Goal: Find specific page/section: Find specific page/section

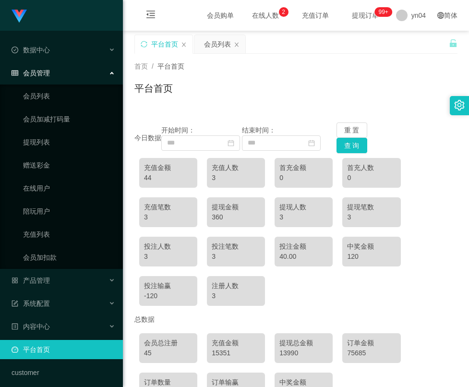
scroll to position [65, 0]
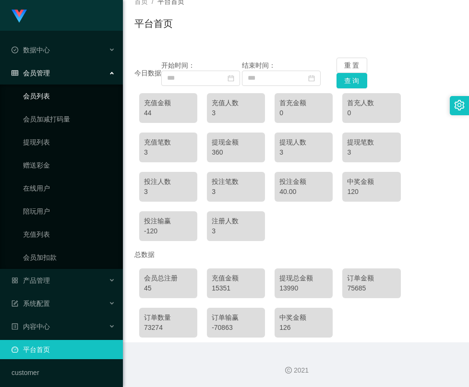
click at [55, 96] on link "会员列表" at bounding box center [69, 95] width 92 height 19
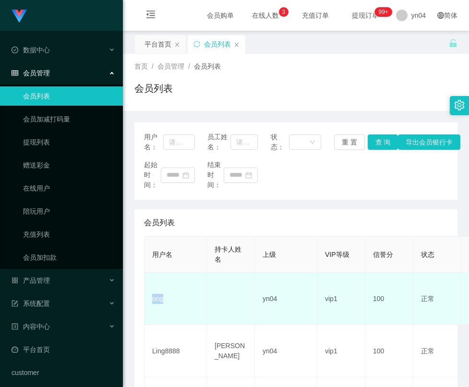
click at [150, 299] on td "ong" at bounding box center [175, 299] width 62 height 52
click at [156, 298] on td "ong" at bounding box center [175, 299] width 62 height 52
click at [156, 297] on td "ong" at bounding box center [175, 299] width 62 height 52
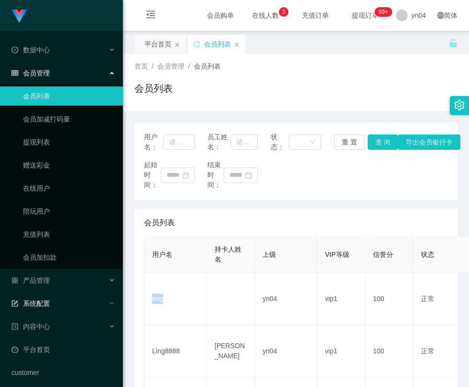
copy td "ong"
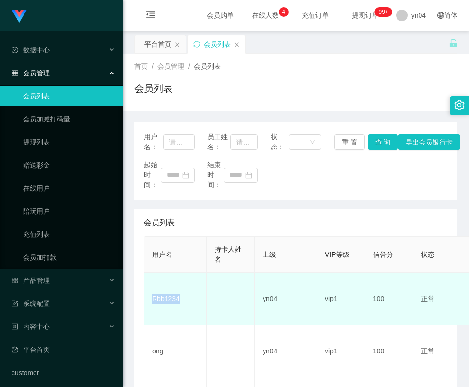
drag, startPoint x: 184, startPoint y: 309, endPoint x: 178, endPoint y: 304, distance: 7.5
click at [184, 309] on td "Rbb1234" at bounding box center [175, 299] width 62 height 52
click at [173, 300] on td "Rbb1234" at bounding box center [175, 299] width 62 height 52
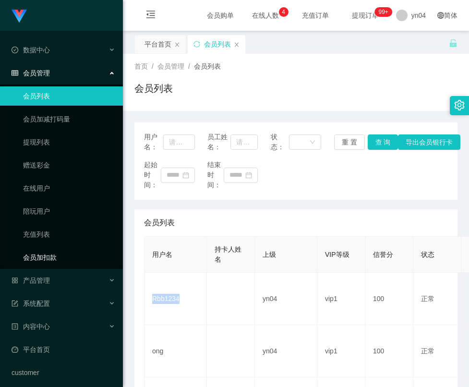
copy td "Rbb1234"
click at [167, 325] on td "pin1005" at bounding box center [175, 351] width 62 height 52
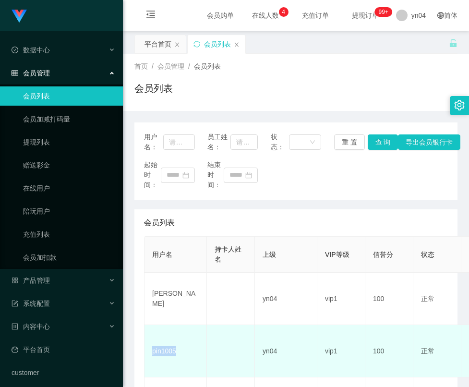
scroll to position [48, 0]
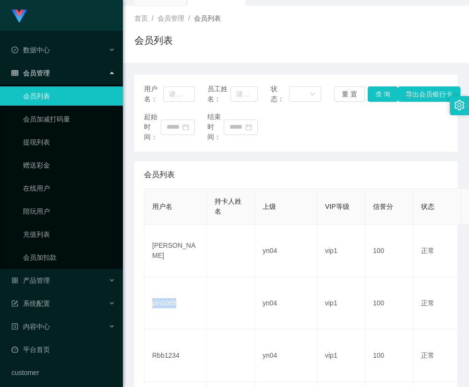
click at [189, 12] on div "首页 / 会员管理 / 会员列表 / 会员列表" at bounding box center [296, 34] width 346 height 57
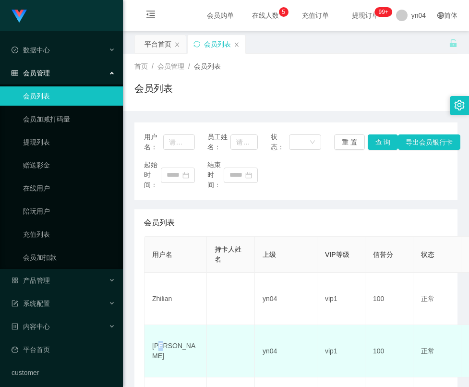
click at [160, 349] on td "[PERSON_NAME]" at bounding box center [175, 351] width 62 height 52
click at [161, 352] on td "[PERSON_NAME]" at bounding box center [175, 351] width 62 height 52
